Goal: Task Accomplishment & Management: Complete application form

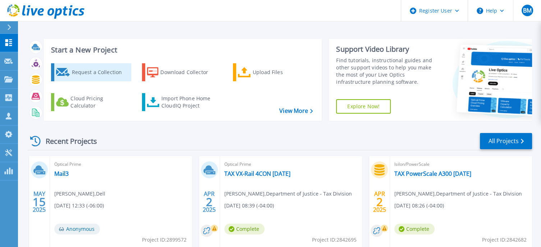
click at [91, 69] on div "Request a Collection" at bounding box center [99, 72] width 57 height 14
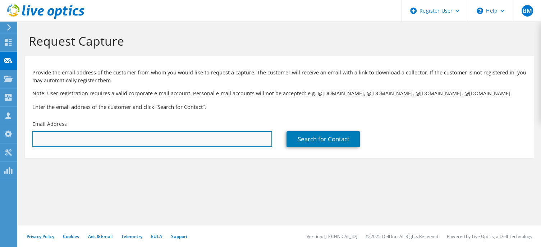
paste input "[PERSON_NAME][EMAIL_ADDRESS][PERSON_NAME][DOMAIN_NAME]"
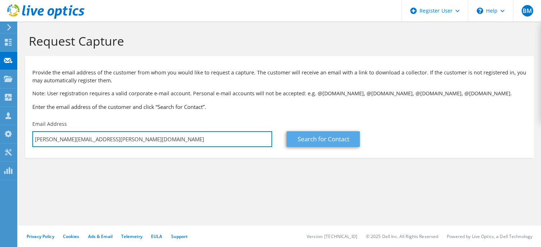
type input "[PERSON_NAME][EMAIL_ADDRESS][PERSON_NAME][DOMAIN_NAME]"
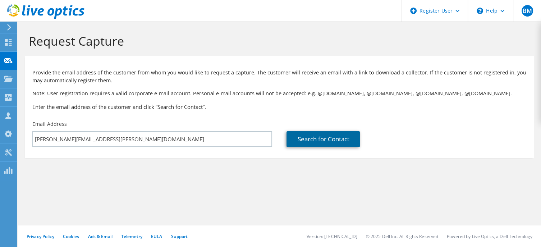
click at [312, 142] on link "Search for Contact" at bounding box center [322, 139] width 73 height 16
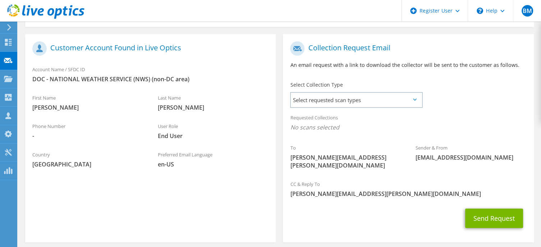
scroll to position [144, 0]
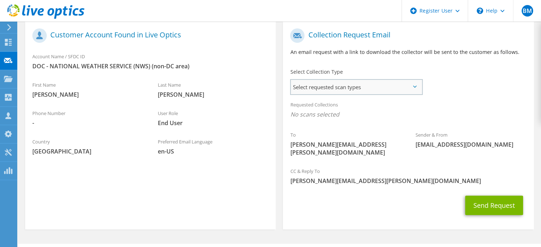
click at [337, 84] on span "Select requested scan types" at bounding box center [356, 87] width 130 height 14
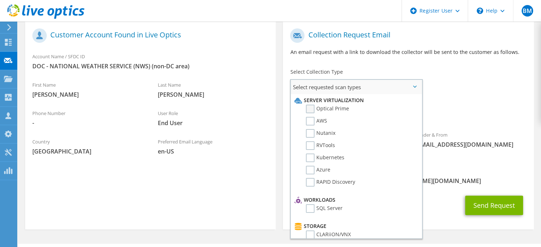
click at [311, 107] on label "Optical Prime" at bounding box center [327, 109] width 43 height 9
click at [0, 0] on input "Optical Prime" at bounding box center [0, 0] width 0 height 0
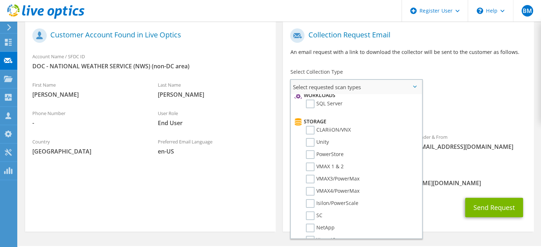
scroll to position [0, 0]
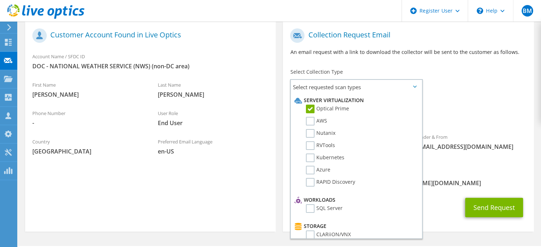
click at [456, 90] on div "To doug.fenderson@noaa.gov Sender & From liveoptics@liveoptics.com" at bounding box center [408, 95] width 250 height 141
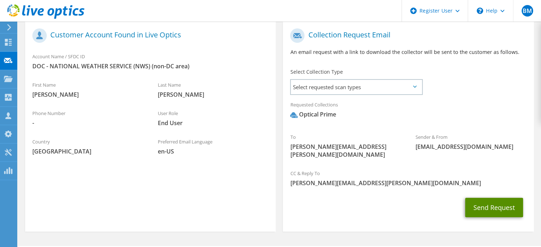
click at [487, 200] on button "Send Request" at bounding box center [494, 207] width 58 height 19
